Goal: Task Accomplishment & Management: Manage account settings

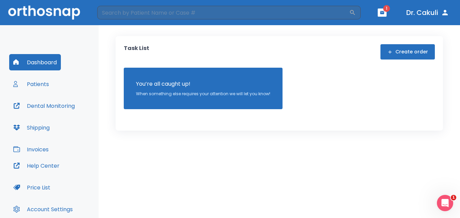
click at [386, 10] on span "1" at bounding box center [386, 8] width 7 height 7
click at [383, 10] on span "1" at bounding box center [386, 8] width 7 height 7
click at [382, 16] on button "button" at bounding box center [382, 13] width 9 height 8
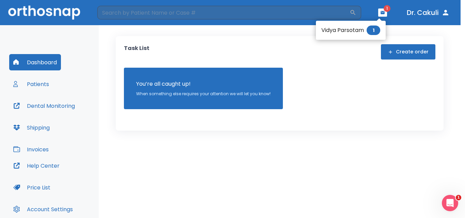
click at [351, 30] on li "Vidya Parsotam 1" at bounding box center [351, 30] width 70 height 14
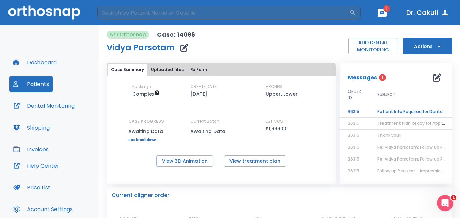
click at [399, 109] on td "Patient Info Required for DentalMonitoring!" at bounding box center [411, 112] width 85 height 12
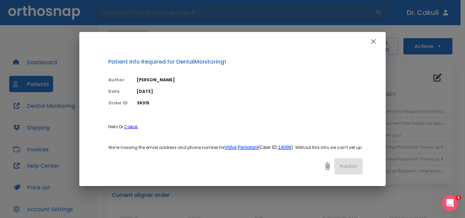
click at [432, 102] on div "Patient Info Required for DentalMonitoring! Author Nada Kassem Date 09/09/25 Or…" at bounding box center [232, 109] width 465 height 218
click at [371, 41] on icon "button" at bounding box center [373, 41] width 8 height 8
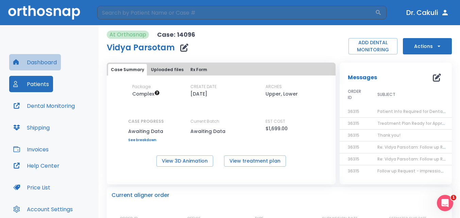
click at [35, 64] on button "Dashboard" at bounding box center [35, 62] width 52 height 16
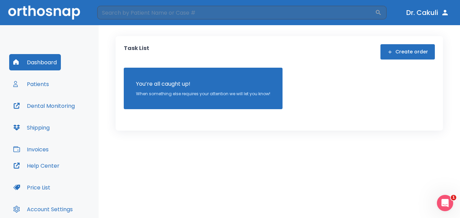
click at [35, 86] on button "Patients" at bounding box center [31, 84] width 44 height 16
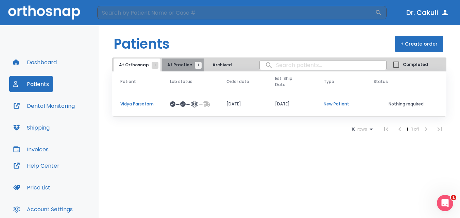
click at [184, 64] on span "At Practice 1" at bounding box center [182, 65] width 31 height 6
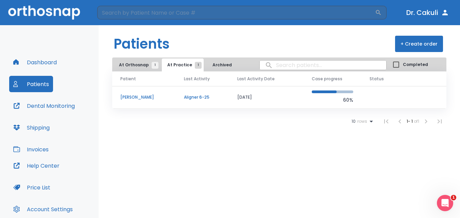
click at [179, 100] on td "Aligner 6-25" at bounding box center [203, 97] width 54 height 23
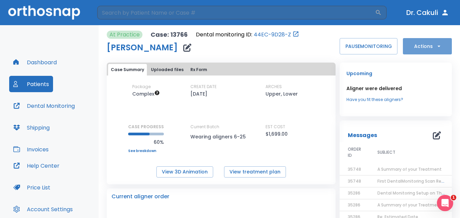
click at [426, 41] on button "Actions" at bounding box center [427, 46] width 49 height 16
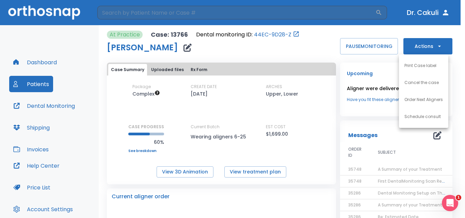
click at [416, 99] on p "Order Next Aligners" at bounding box center [423, 100] width 38 height 6
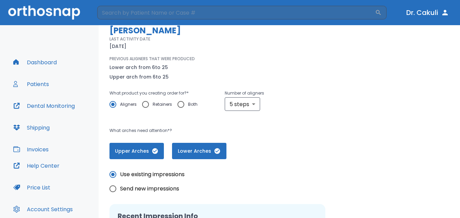
scroll to position [68, 0]
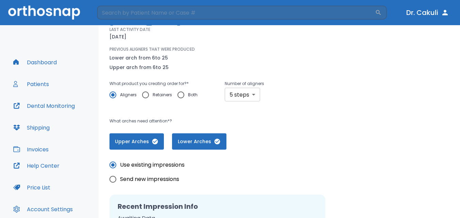
click at [246, 95] on body "​ Dr. Cakuli Dashboard Patients Dental Monitoring Shipping Invoices Help Center…" at bounding box center [230, 109] width 460 height 218
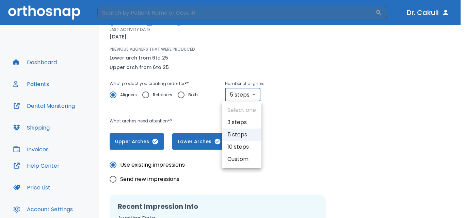
click at [241, 144] on li "10 steps" at bounding box center [241, 147] width 39 height 12
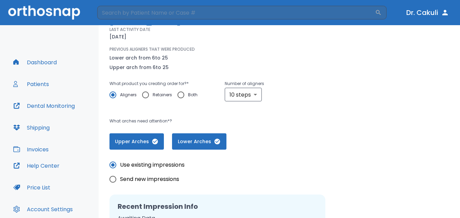
click at [317, 92] on div "Case: 13766 Martha Bertolini LAST ACTIVITY DATE 07/21/25 PREVIOUS ALIGNERS THAT…" at bounding box center [280, 79] width 340 height 141
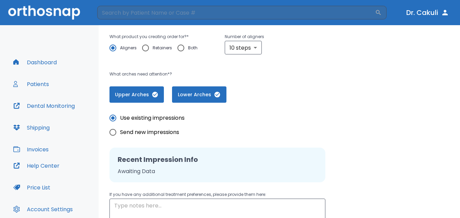
scroll to position [43, 0]
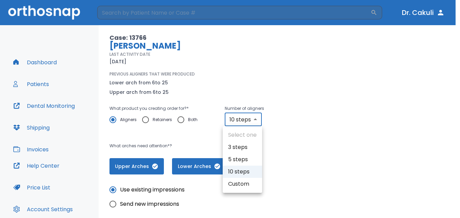
click at [249, 122] on body "​ Dr. Cakuli Dashboard Patients Dental Monitoring Shipping Invoices Help Center…" at bounding box center [230, 109] width 460 height 218
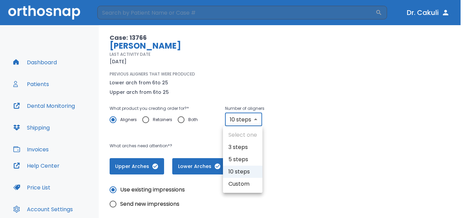
click at [236, 188] on li "Custom" at bounding box center [242, 184] width 39 height 12
type input "custom"
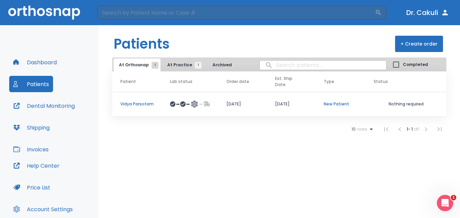
click at [174, 61] on button "At Practice 1" at bounding box center [183, 64] width 42 height 13
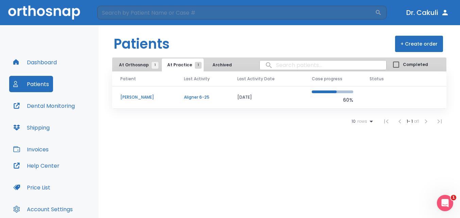
click at [144, 100] on td "Martha Bertolini" at bounding box center [144, 97] width 64 height 23
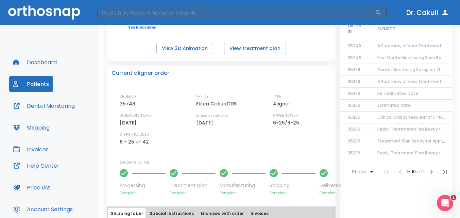
scroll to position [136, 0]
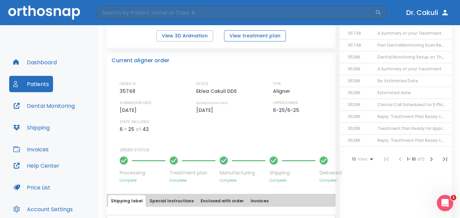
click at [262, 37] on button "View treatment plan" at bounding box center [255, 35] width 62 height 11
click at [194, 37] on button "View 3D Animation" at bounding box center [184, 35] width 57 height 11
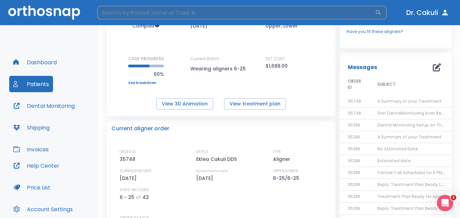
scroll to position [102, 0]
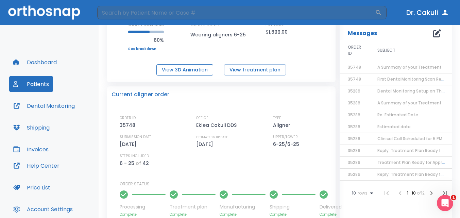
click at [200, 68] on button "View 3D Animation" at bounding box center [184, 69] width 57 height 11
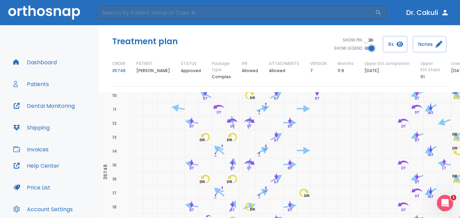
click at [370, 47] on input "SHOW LEGEND" at bounding box center [371, 48] width 24 height 8
checkbox input "false"
click at [393, 45] on button "Rx" at bounding box center [395, 44] width 24 height 16
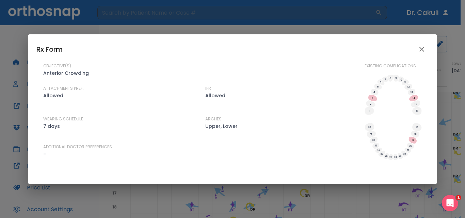
click at [423, 51] on icon "close" at bounding box center [421, 49] width 5 height 5
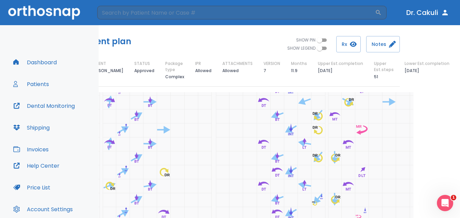
scroll to position [0, 58]
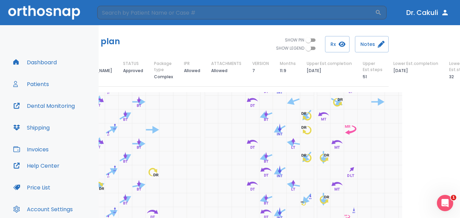
click at [314, 41] on input "SHOW PIN" at bounding box center [308, 40] width 24 height 8
checkbox input "true"
click at [313, 47] on input "SHOW LEGEND" at bounding box center [308, 48] width 24 height 8
checkbox input "true"
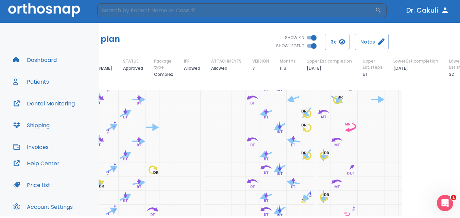
scroll to position [0, 0]
